Goal: Transaction & Acquisition: Purchase product/service

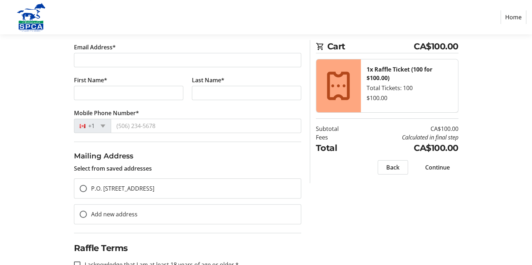
scroll to position [142, 0]
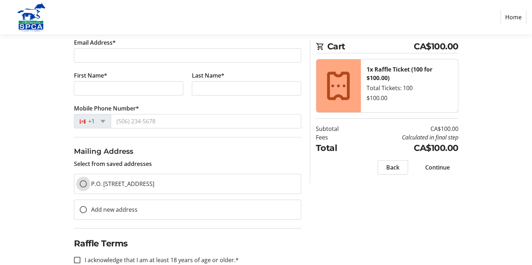
click at [85, 184] on input "P.O. [STREET_ADDRESS]" at bounding box center [83, 183] width 7 height 7
radio input "true"
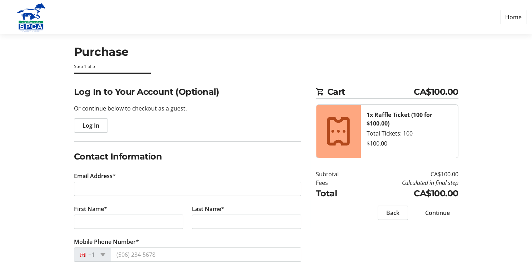
scroll to position [0, 0]
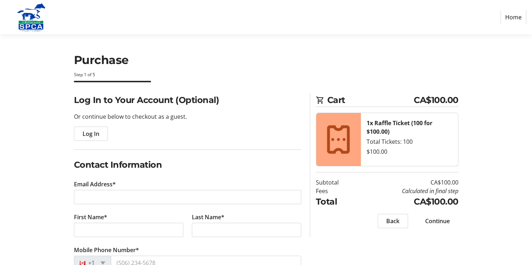
type input "[EMAIL_ADDRESS][DOMAIN_NAME]"
type input "[PERSON_NAME]"
type input "Rogeau"
type input "[PHONE_NUMBER]"
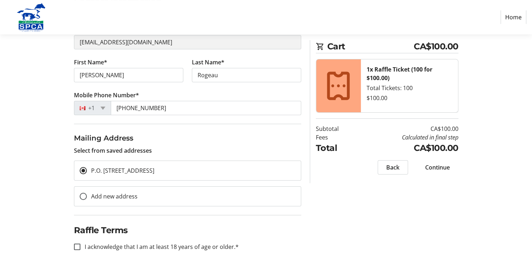
scroll to position [101, 0]
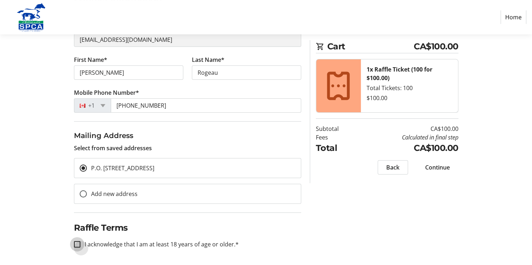
click at [78, 245] on input "I acknowledge that I am at least 18 years of age or older.*" at bounding box center [77, 244] width 6 height 6
checkbox input "true"
click at [444, 167] on span "Continue" at bounding box center [437, 167] width 25 height 9
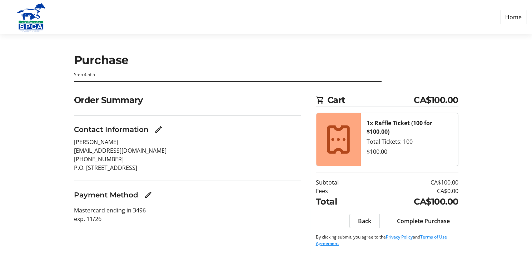
click at [425, 220] on span "Complete Purchase" at bounding box center [423, 221] width 53 height 9
